Goal: Task Accomplishment & Management: Manage account settings

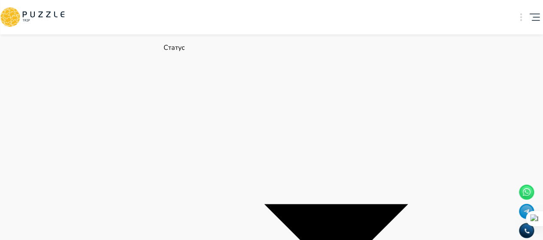
scroll to position [343, 0]
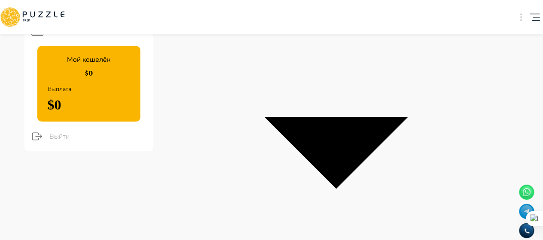
scroll to position [226, 0]
